Goal: Task Accomplishment & Management: Manage account settings

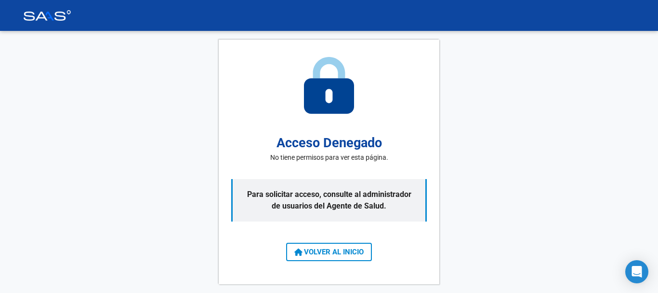
click at [314, 250] on span "VOLVER AL INICIO" at bounding box center [328, 251] width 69 height 9
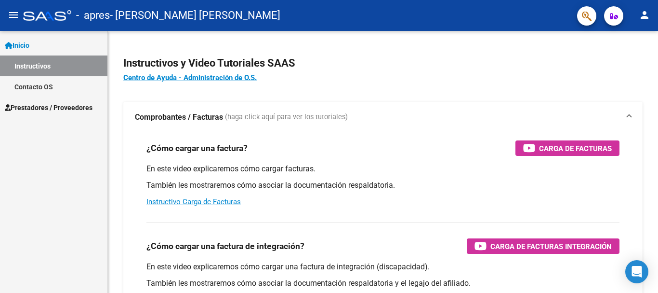
click at [66, 105] on span "Prestadores / Proveedores" at bounding box center [49, 107] width 88 height 11
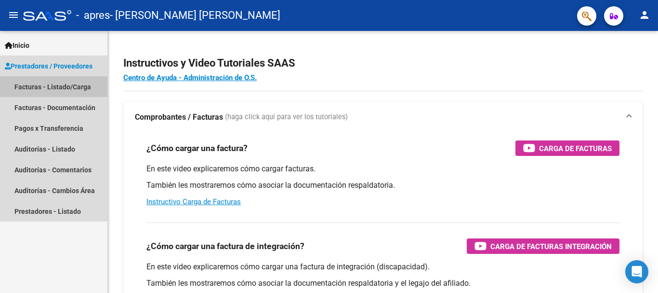
click at [71, 87] on link "Facturas - Listado/Carga" at bounding box center [53, 86] width 107 height 21
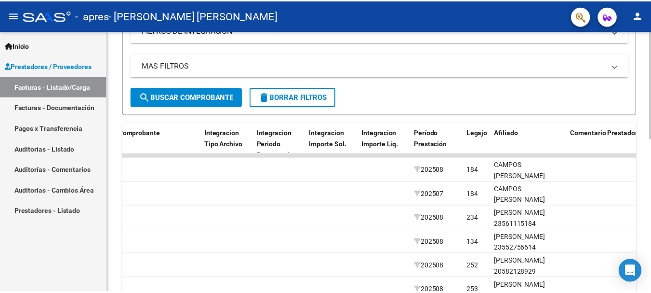
scroll to position [181, 0]
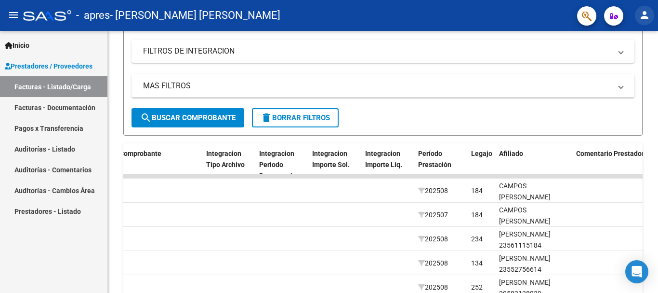
click at [642, 17] on mat-icon "person" at bounding box center [645, 15] width 12 height 12
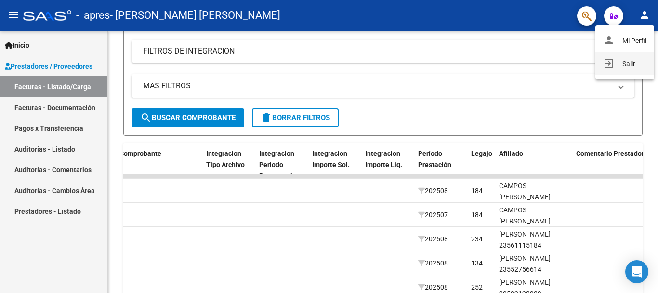
click at [628, 61] on button "exit_to_app Salir" at bounding box center [625, 63] width 59 height 23
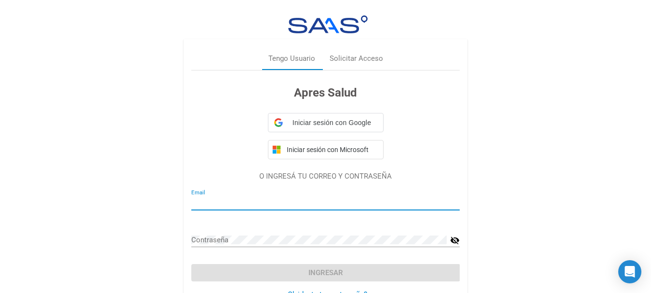
type input "[EMAIL_ADDRESS][DOMAIN_NAME]"
